Goal: Task Accomplishment & Management: Use online tool/utility

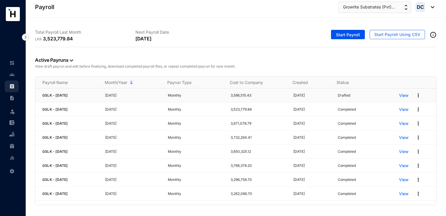
click at [416, 96] on img at bounding box center [419, 95] width 6 height 6
click at [394, 107] on p "Delete" at bounding box center [392, 107] width 41 height 10
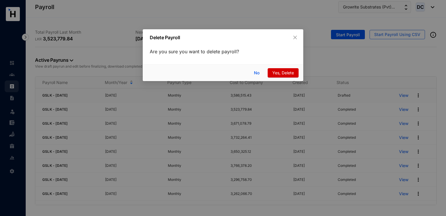
click at [283, 70] on span "Yes, Delete" at bounding box center [284, 73] width 22 height 6
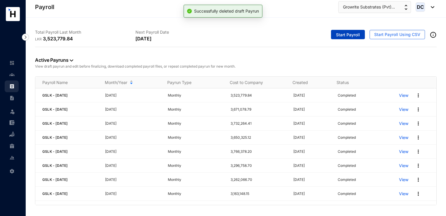
click at [352, 34] on span "Start Payroll" at bounding box center [348, 35] width 24 height 6
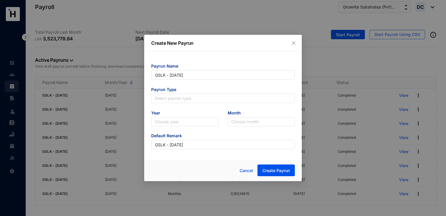
click at [199, 93] on span "Payrun Type" at bounding box center [223, 89] width 144 height 7
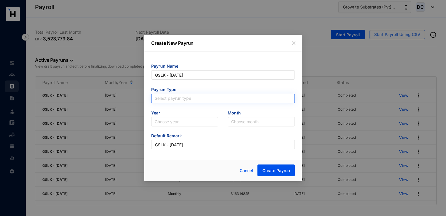
click at [198, 98] on input "search" at bounding box center [223, 98] width 137 height 9
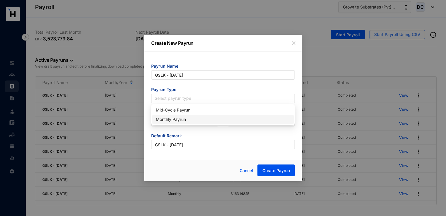
click at [171, 117] on div "Monthly Payrun" at bounding box center [223, 119] width 134 height 6
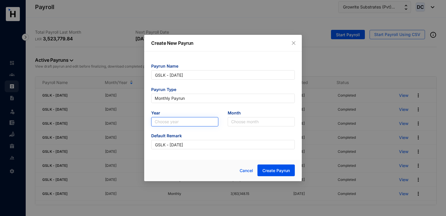
click at [172, 120] on input "search" at bounding box center [185, 121] width 60 height 9
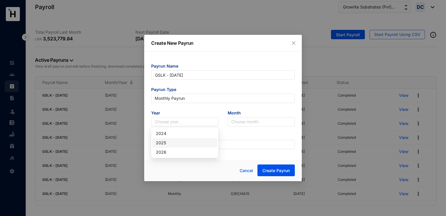
click at [172, 143] on div "2025" at bounding box center [185, 142] width 58 height 6
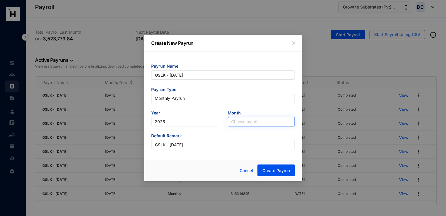
click at [235, 121] on input "search" at bounding box center [261, 121] width 60 height 9
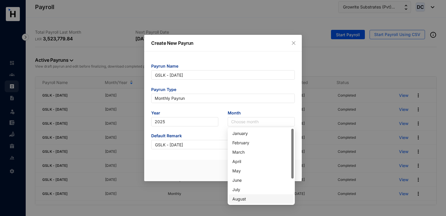
click at [241, 200] on div "August" at bounding box center [262, 198] width 58 height 6
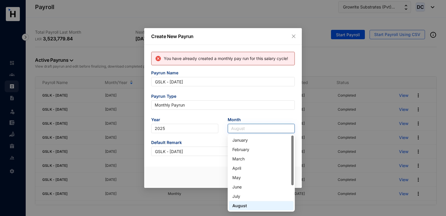
click at [250, 129] on span "August" at bounding box center [261, 128] width 60 height 9
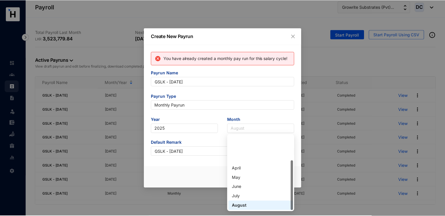
scroll to position [37, 0]
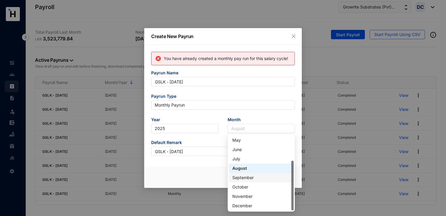
click at [247, 178] on div "September" at bounding box center [262, 177] width 58 height 6
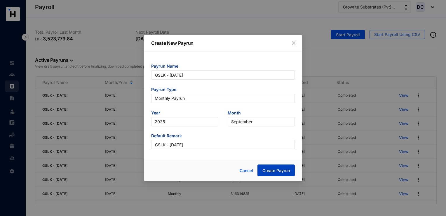
click at [271, 169] on span "Create Payrun" at bounding box center [276, 170] width 27 height 6
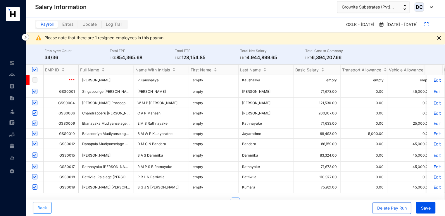
click at [44, 202] on button "Back" at bounding box center [42, 208] width 19 height 12
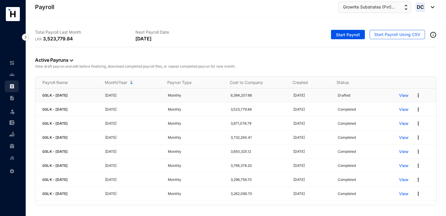
click at [416, 93] on img at bounding box center [419, 95] width 6 height 6
click at [390, 106] on p "Delete" at bounding box center [392, 107] width 41 height 10
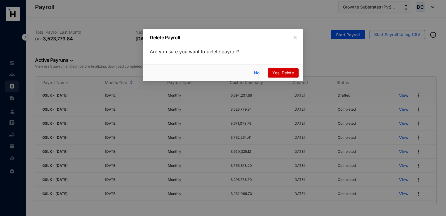
click at [282, 71] on span "Yes, Delete" at bounding box center [284, 73] width 22 height 6
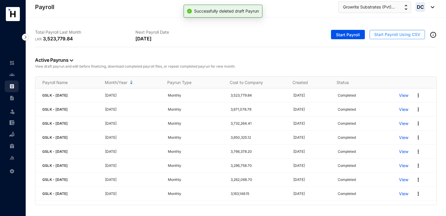
click at [389, 33] on span "Start Payroll Using CSV" at bounding box center [398, 35] width 46 height 6
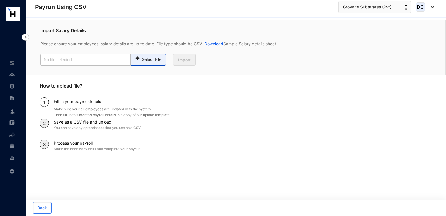
click at [155, 60] on p "Select File" at bounding box center [152, 59] width 20 height 6
click at [0, 0] on input "Select File" at bounding box center [0, 0] width 0 height 0
type input "Payroll Uploaded File- GSLK- [DATE].csv"
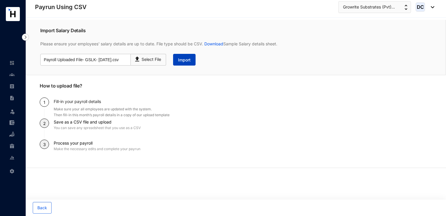
click at [182, 60] on span "Import" at bounding box center [184, 60] width 13 height 6
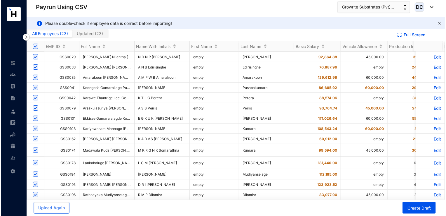
scroll to position [87, 0]
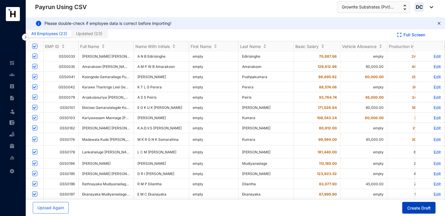
click at [412, 208] on span "Create Draft" at bounding box center [418, 208] width 23 height 6
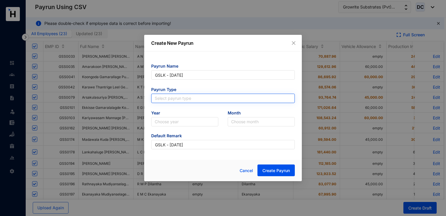
click at [172, 97] on input "search" at bounding box center [223, 98] width 137 height 9
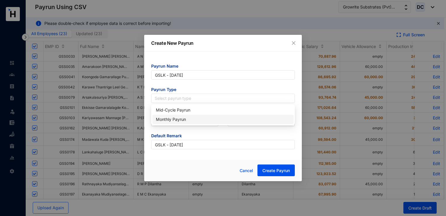
click at [173, 119] on div "Monthly Payrun" at bounding box center [223, 119] width 134 height 6
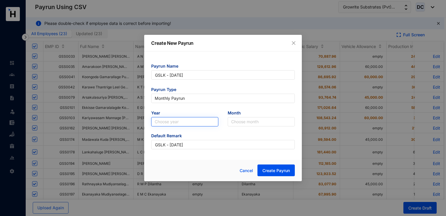
click at [195, 120] on input "search" at bounding box center [185, 121] width 60 height 9
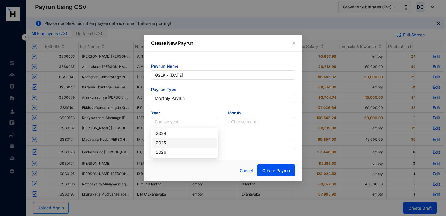
click at [178, 141] on div "2025" at bounding box center [185, 142] width 58 height 6
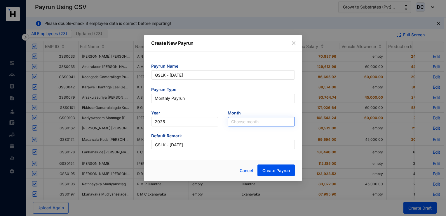
click at [235, 123] on input "search" at bounding box center [261, 121] width 60 height 9
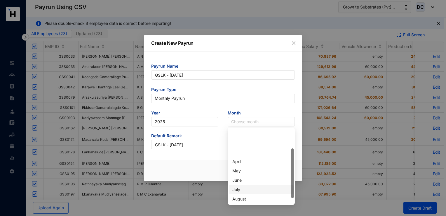
scroll to position [37, 0]
click at [245, 162] on div "August" at bounding box center [262, 161] width 58 height 6
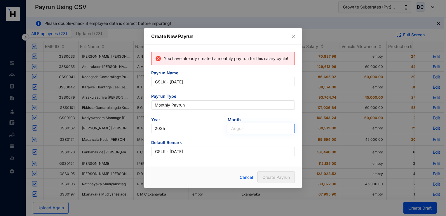
click at [248, 126] on span "August" at bounding box center [261, 128] width 60 height 9
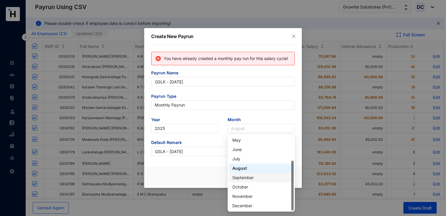
click at [245, 178] on div "September" at bounding box center [262, 177] width 58 height 6
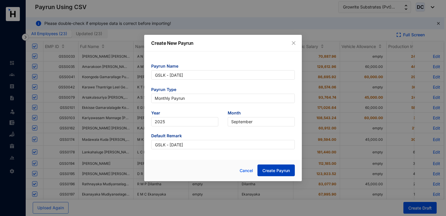
click at [263, 169] on span "Create Payrun" at bounding box center [276, 170] width 27 height 6
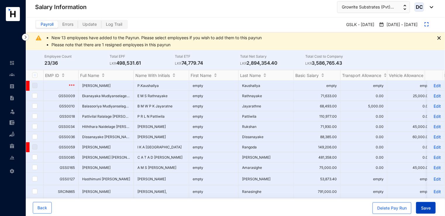
click at [427, 210] on span "Save" at bounding box center [426, 208] width 10 height 6
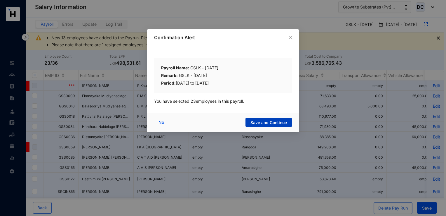
click at [273, 121] on span "Save and Continue" at bounding box center [269, 122] width 37 height 6
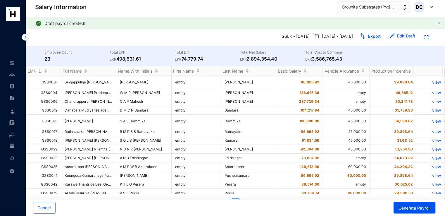
click at [372, 38] on link "Export" at bounding box center [374, 36] width 13 height 5
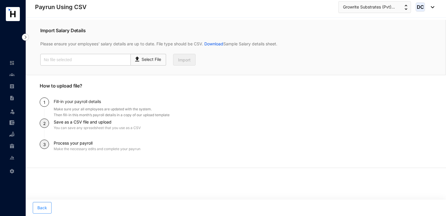
click at [47, 208] on button "Back" at bounding box center [42, 208] width 19 height 12
